Goal: Task Accomplishment & Management: Manage account settings

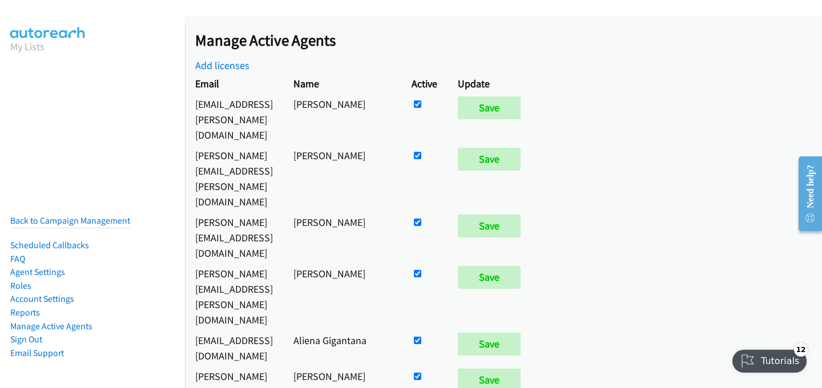
scroll to position [4949, 0]
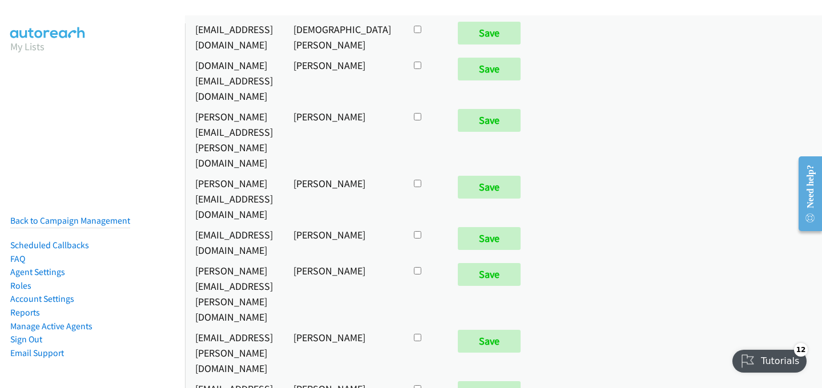
checkbox input "true"
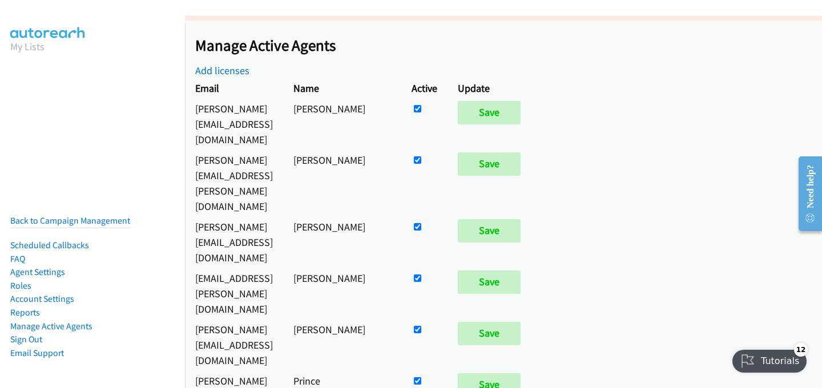
scroll to position [1490, 0]
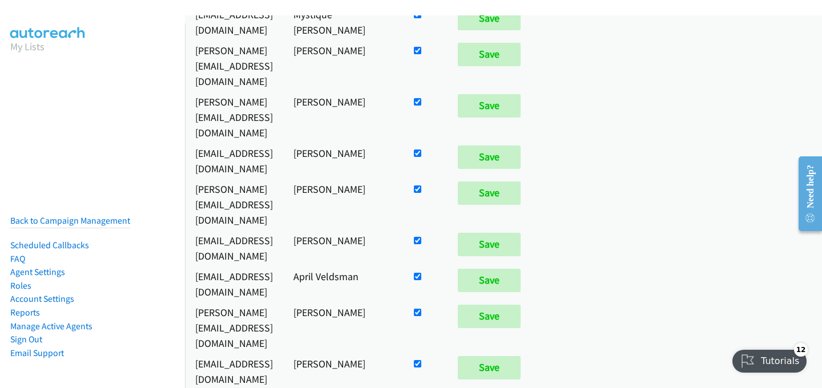
checkbox input "false"
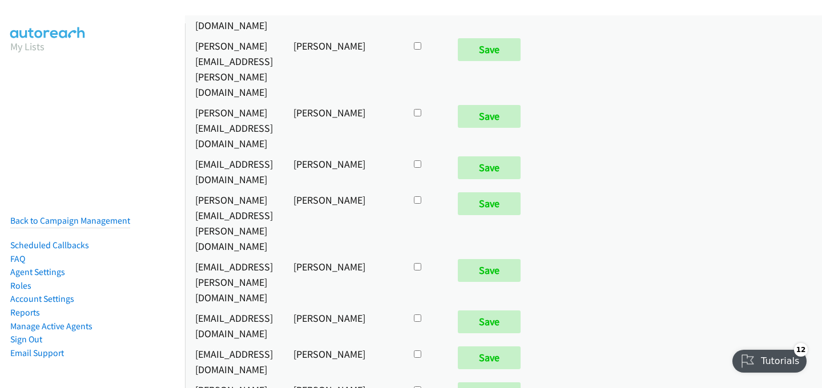
scroll to position [5174, 0]
checkbox input "true"
